Goal: Use online tool/utility: Utilize a website feature to perform a specific function

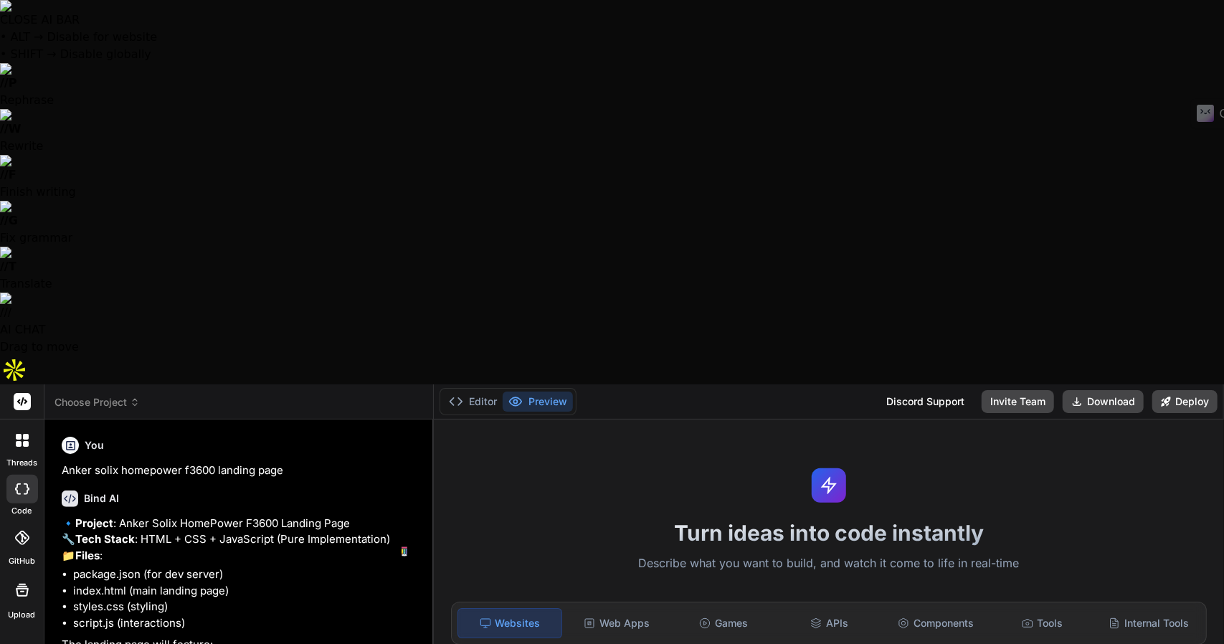
type textarea "x"
type textarea "y"
type textarea "x"
type textarea "ye"
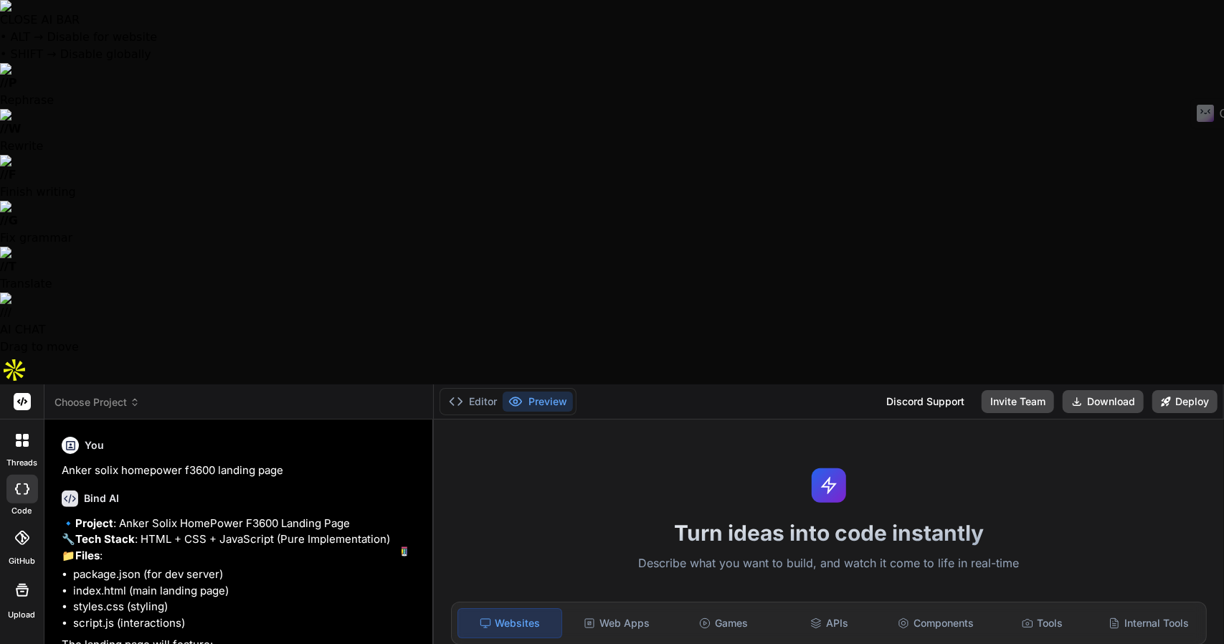
type textarea "x"
type textarea "yes"
type textarea "x"
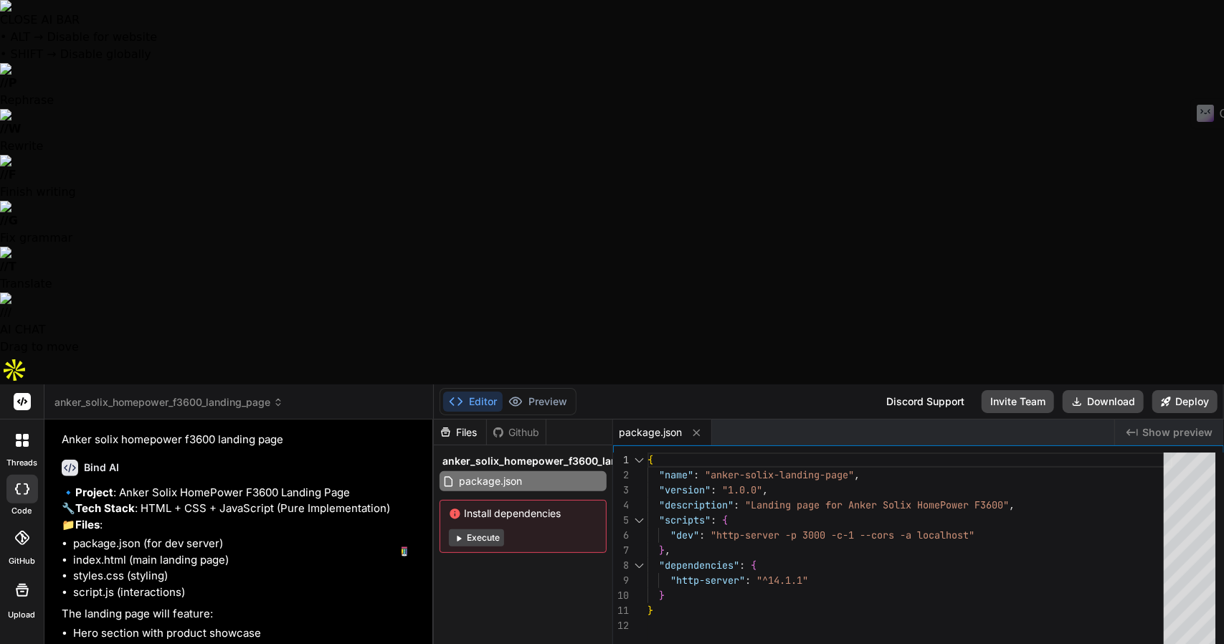
scroll to position [130, 0]
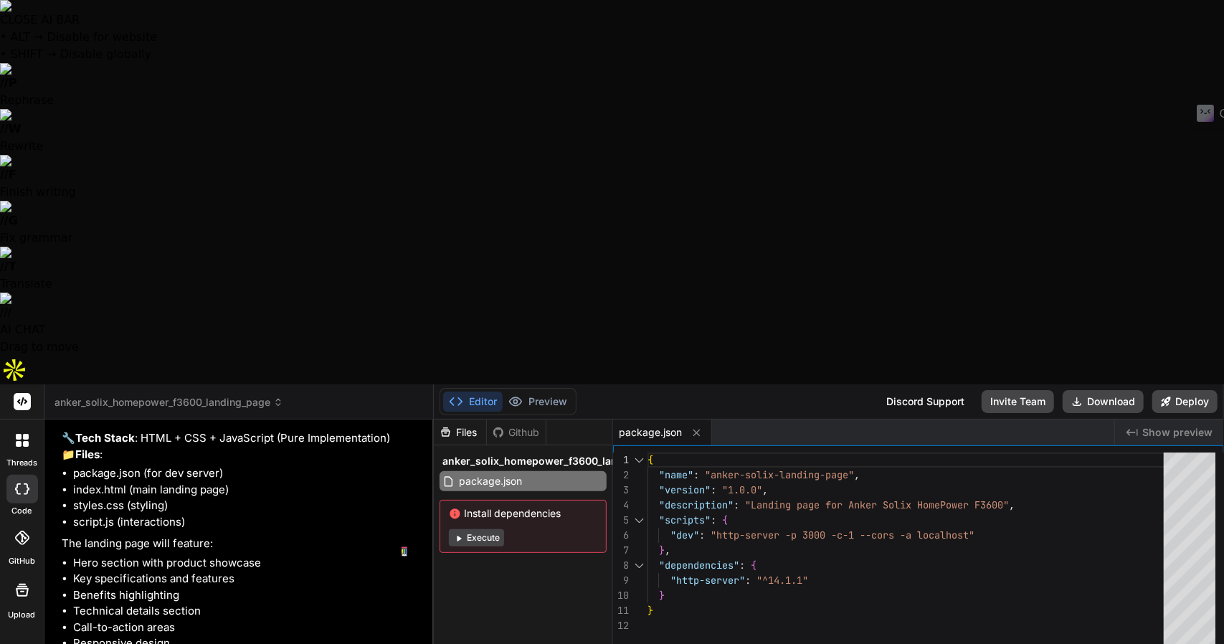
type textarea "x"
type textarea "<script src="script.js"></script> </body> </html>"
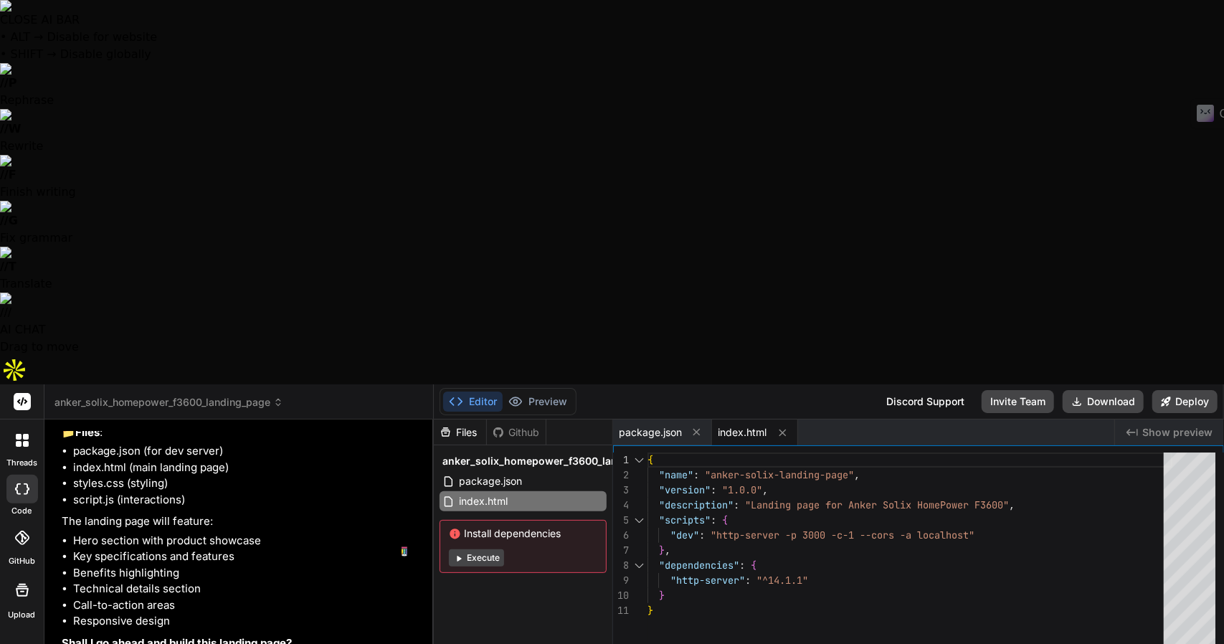
type textarea "x"
type textarea "grid-template-columns: 1fr; } .nav-links { display: none; } }"
type textarea "x"
type textarea "overflow: hidden; } `; document.head.appendChild(style);"
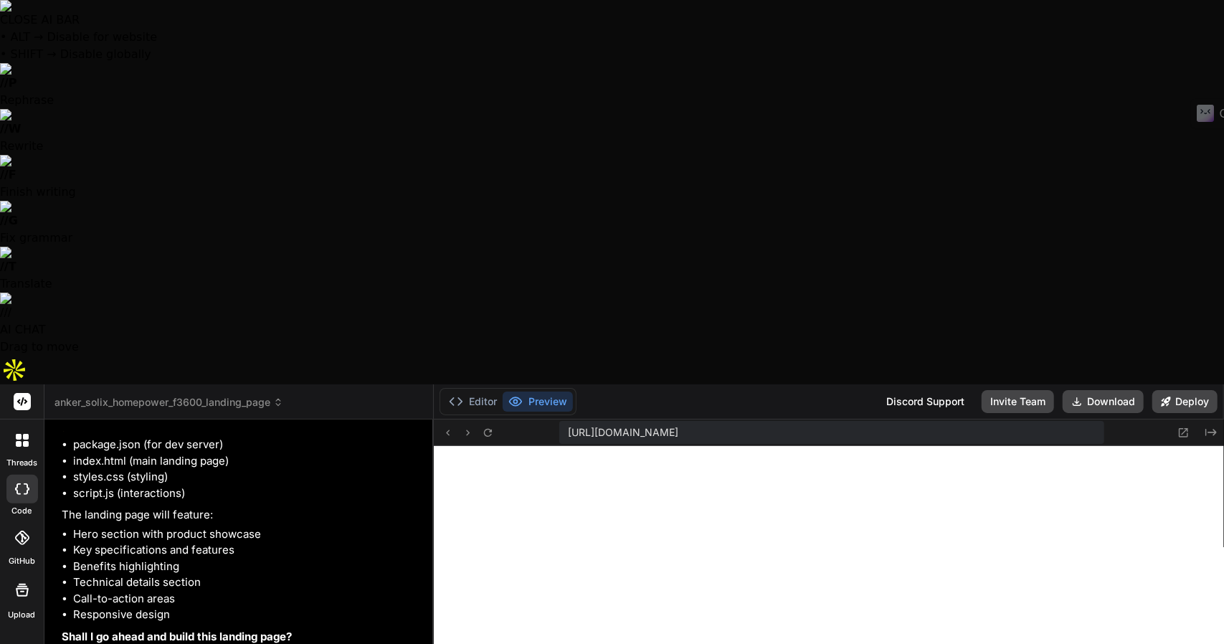
scroll to position [567, 0]
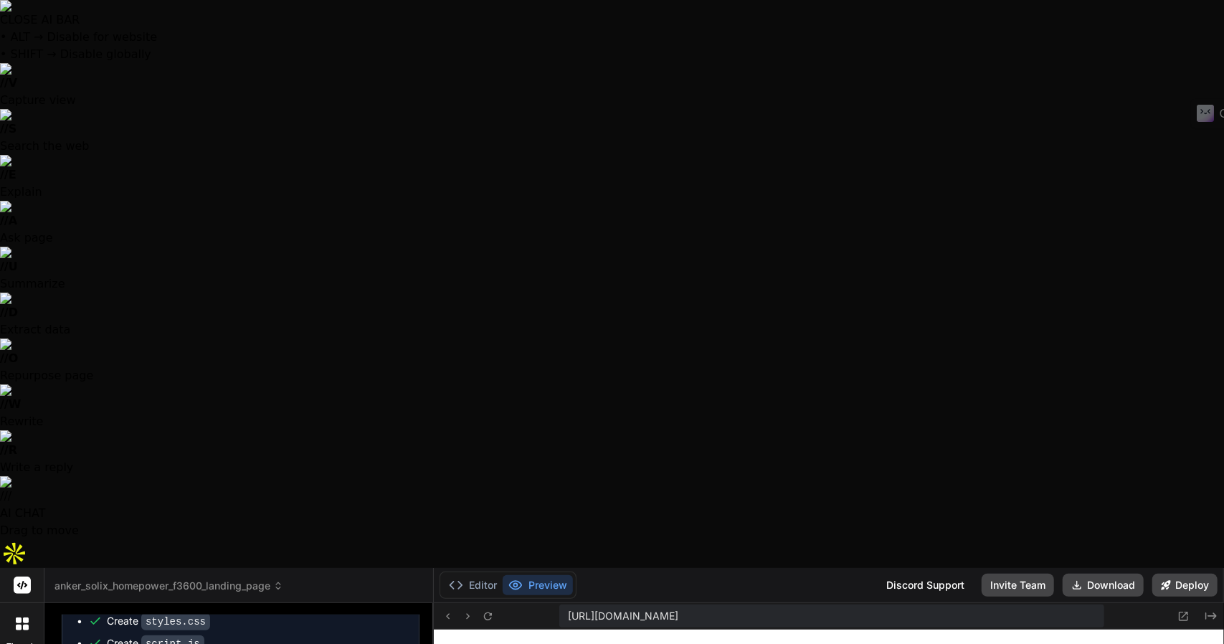
click at [126, 568] on header "anker_solix_homepower_f3600_landing_page Created with Pixso." at bounding box center [238, 585] width 389 height 35
click at [191, 579] on span "anker_solix_homepower_f3600_landing_page" at bounding box center [168, 586] width 229 height 14
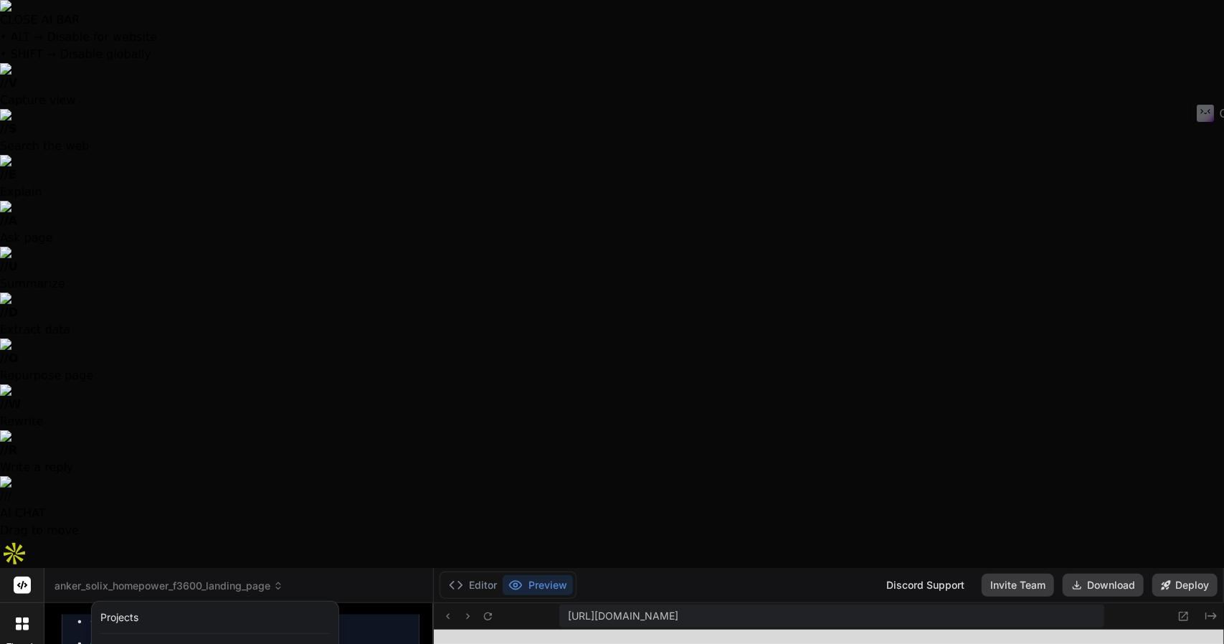
scroll to position [126, 0]
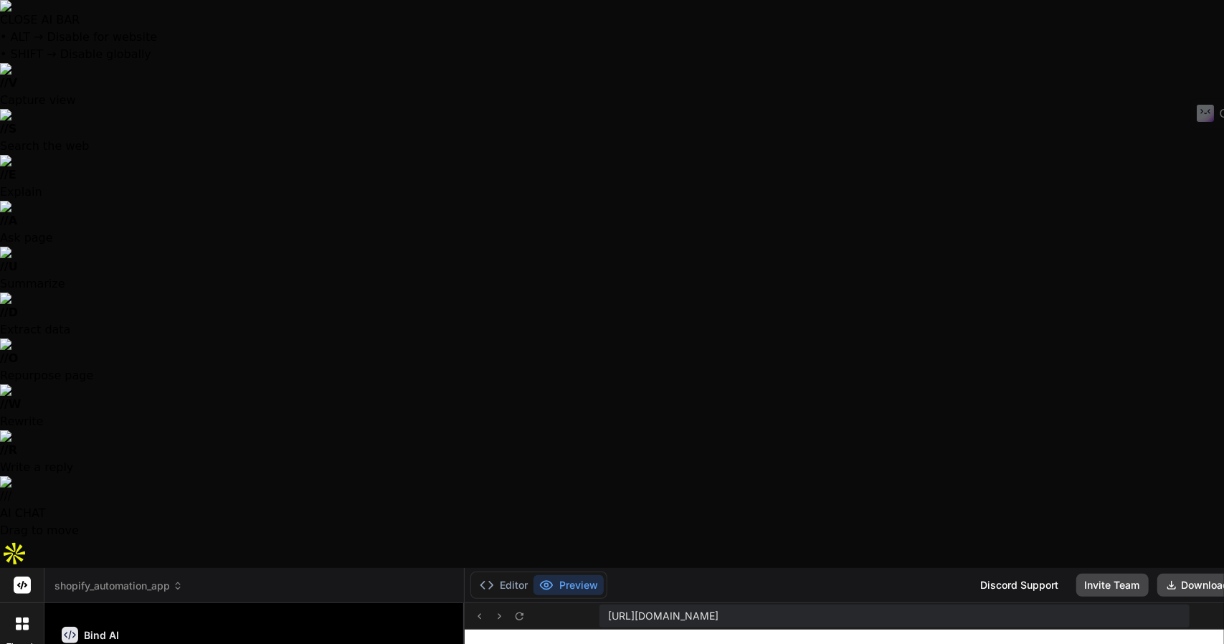
scroll to position [1472, 0]
click at [475, 575] on button "Editor" at bounding box center [504, 585] width 60 height 20
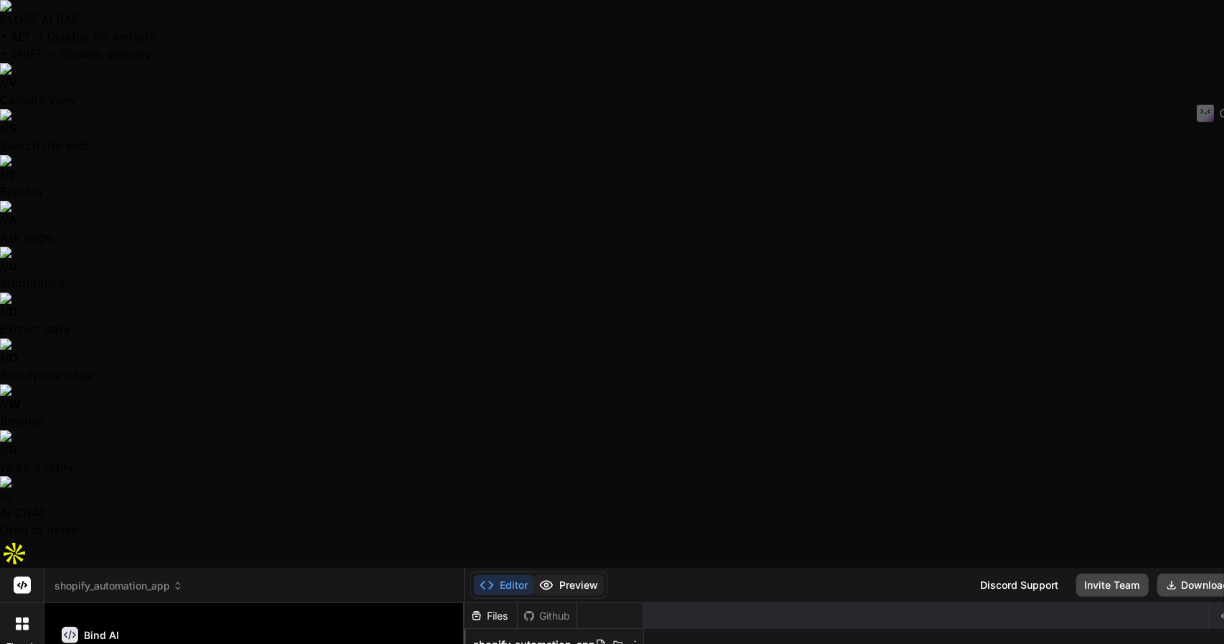
click at [549, 575] on button "Preview" at bounding box center [568, 585] width 70 height 20
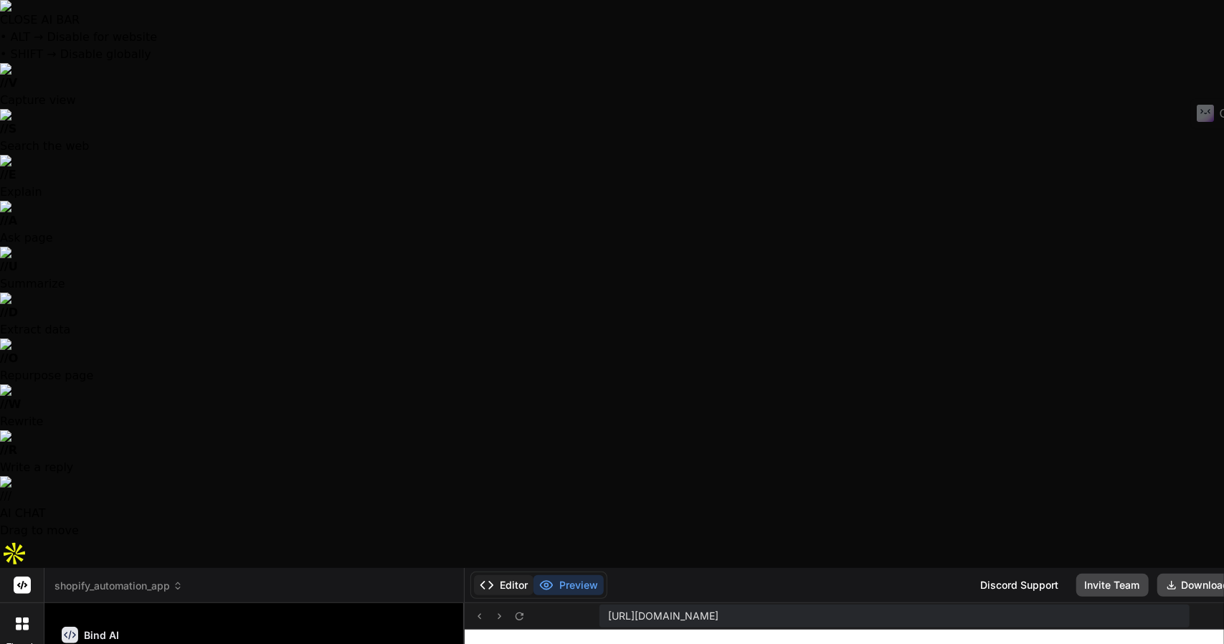
click at [483, 575] on button "Editor" at bounding box center [504, 585] width 60 height 20
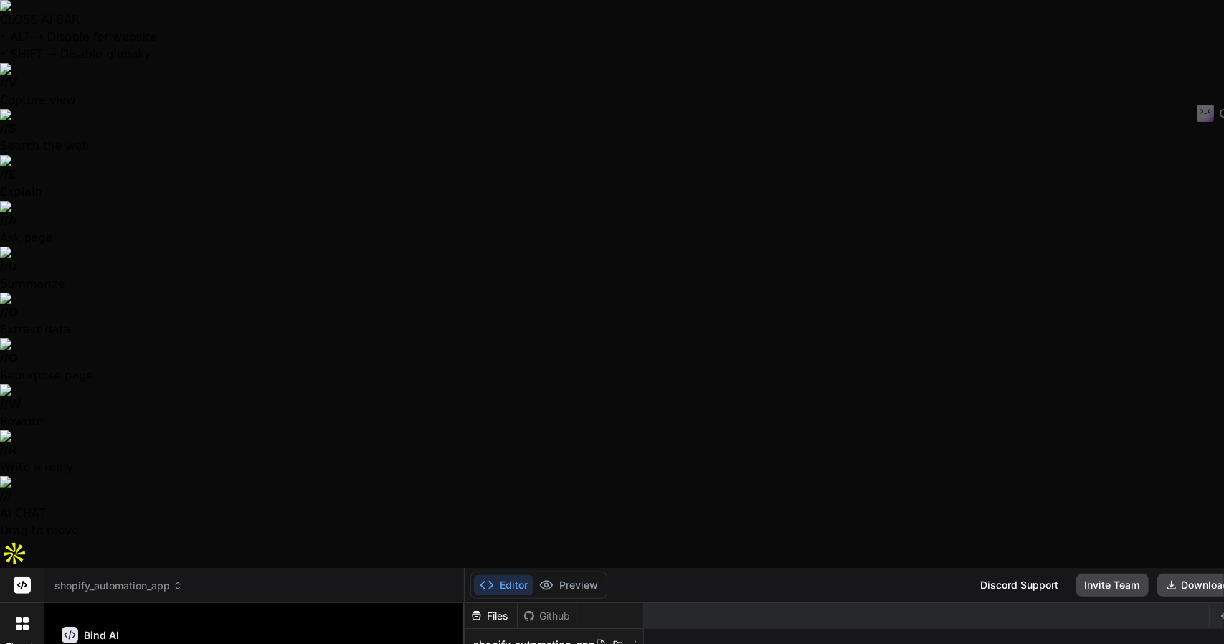
click at [541, 575] on button "Preview" at bounding box center [568, 585] width 70 height 20
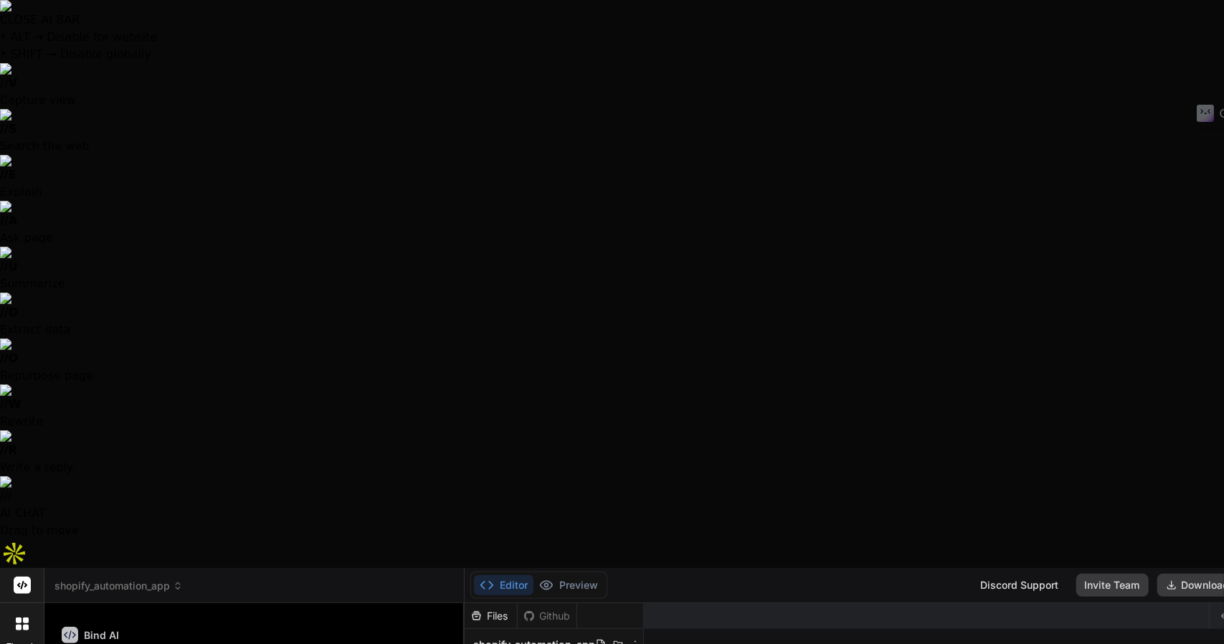
click at [138, 560] on div at bounding box center [612, 322] width 1224 height 644
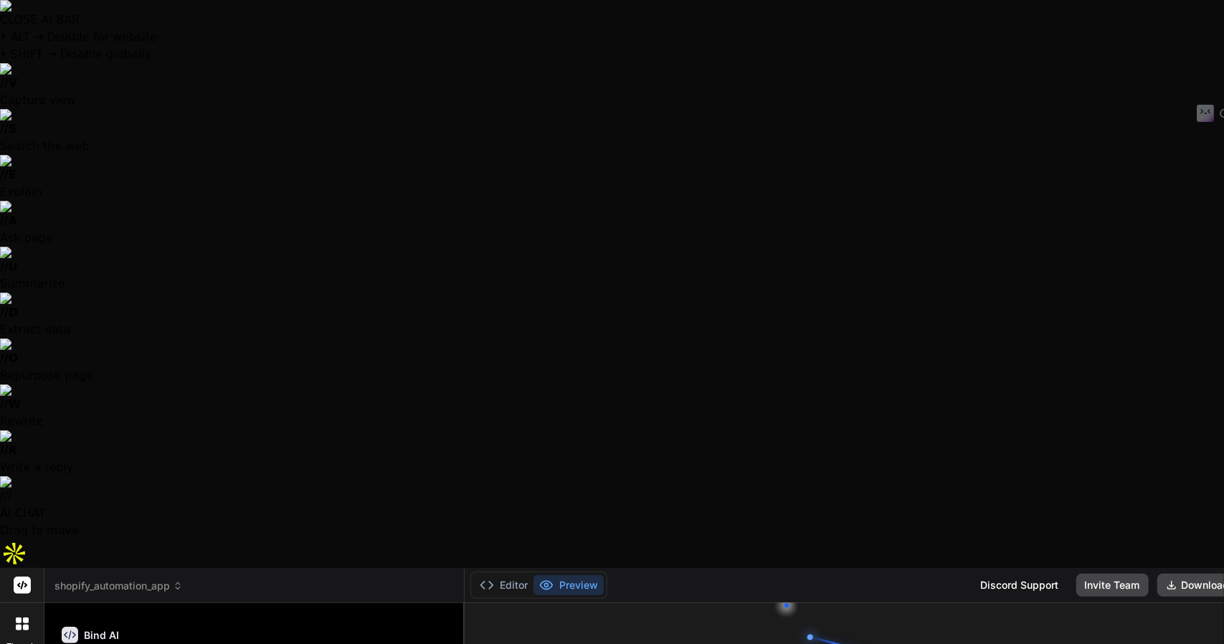
type textarea "x"
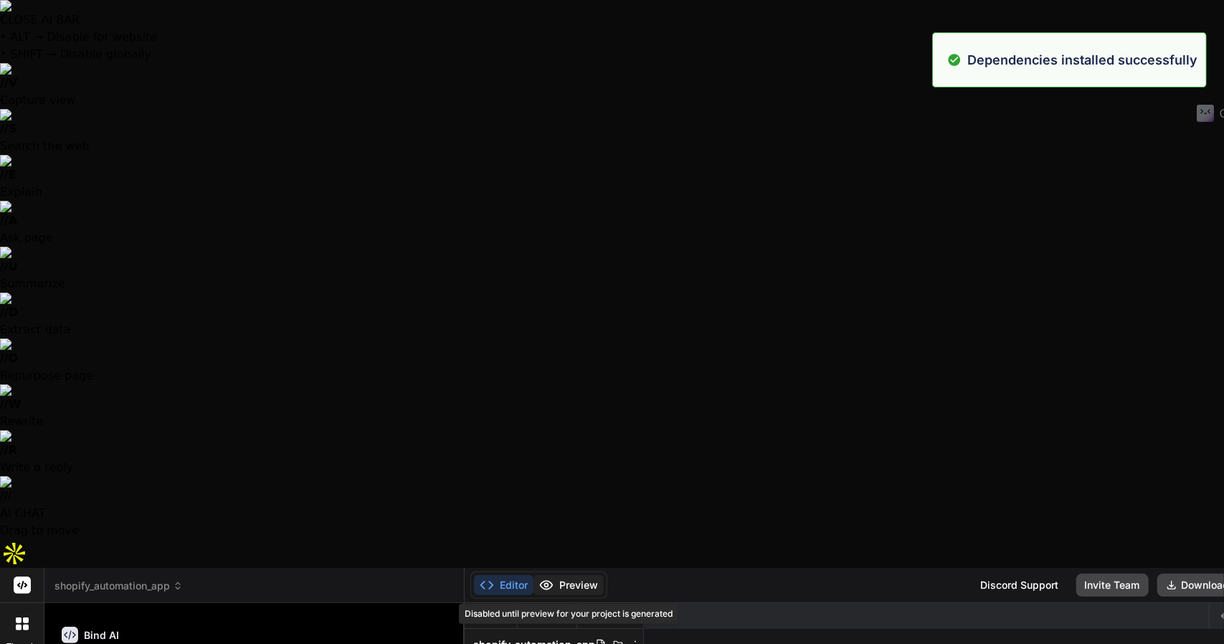
scroll to position [3225, 0]
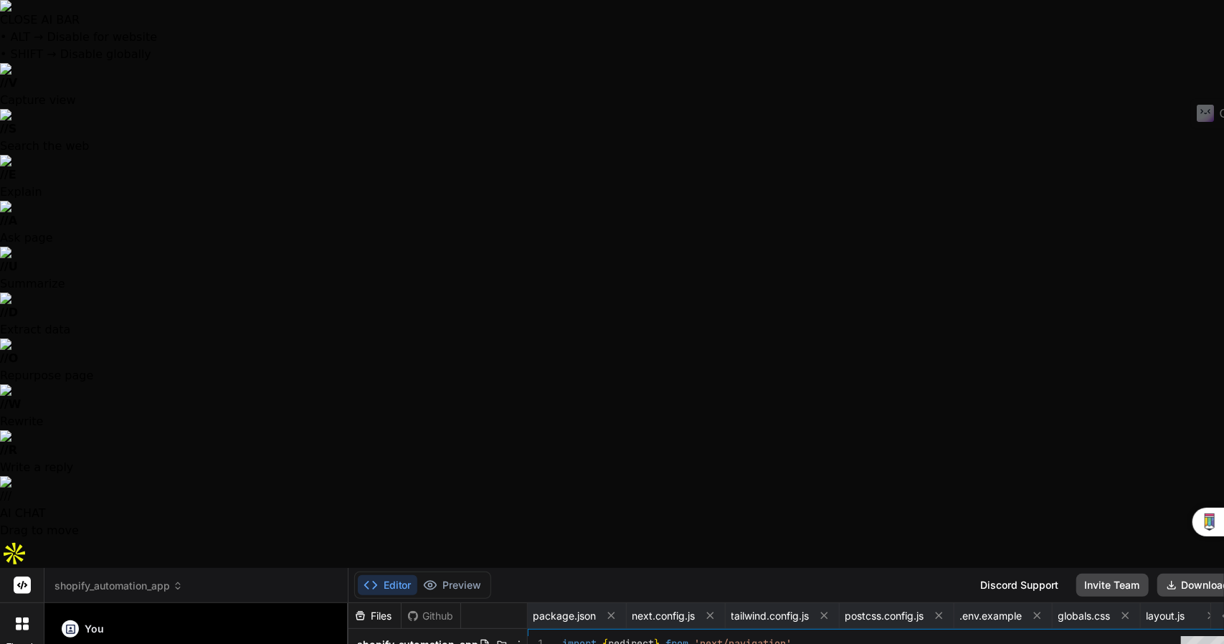
scroll to position [2048, 0]
